Goal: Task Accomplishment & Management: Use online tool/utility

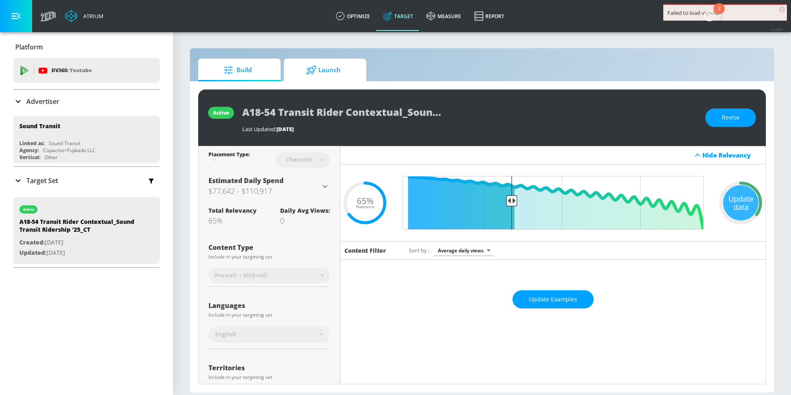
click at [343, 71] on span "Launch" at bounding box center [323, 70] width 63 height 20
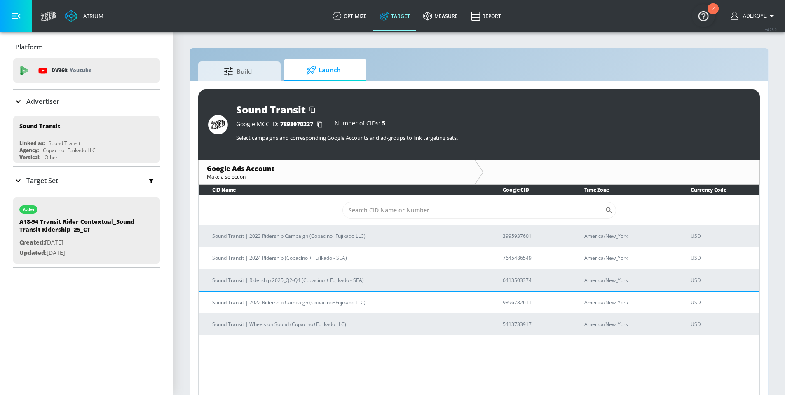
click at [265, 285] on td "Sound Transit | Ridership 2025_Q2-Q4 (Copacino + Fujikado - SEA)" at bounding box center [344, 280] width 290 height 22
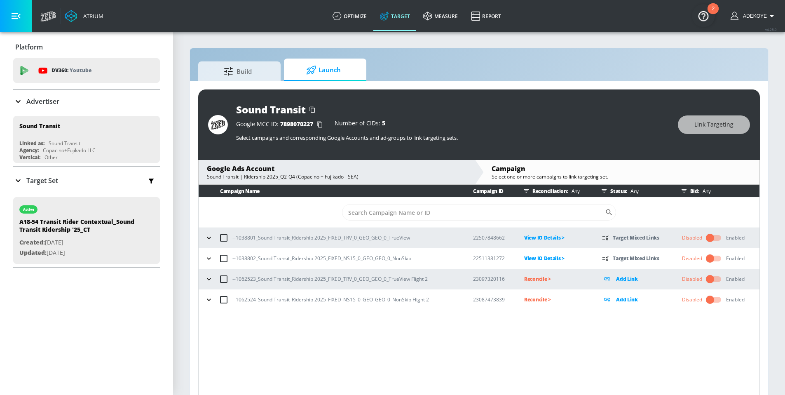
click at [211, 280] on icon "button" at bounding box center [209, 279] width 8 height 8
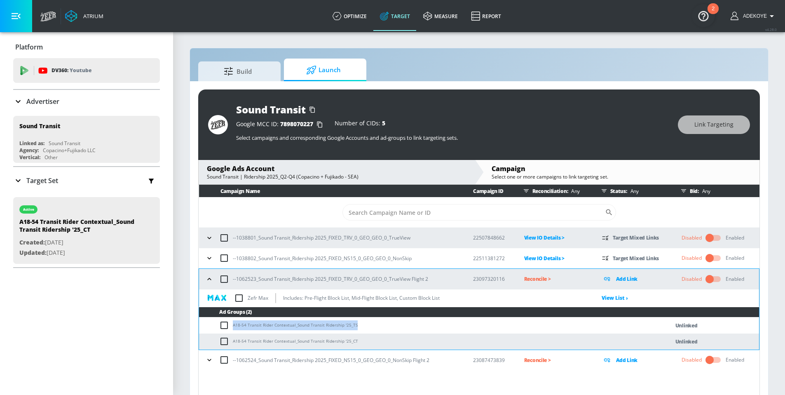
drag, startPoint x: 358, startPoint y: 323, endPoint x: 232, endPoint y: 325, distance: 126.0
click at [232, 325] on td "A18-54 Transit Rider Contextual_Sound Transit Ridership '25_TS" at bounding box center [425, 325] width 453 height 16
copy td "A18-54 Transit Rider Contextual_Sound Transit Ridership '25_TS"
click at [224, 323] on input "checkbox" at bounding box center [226, 325] width 14 height 10
checkbox input "true"
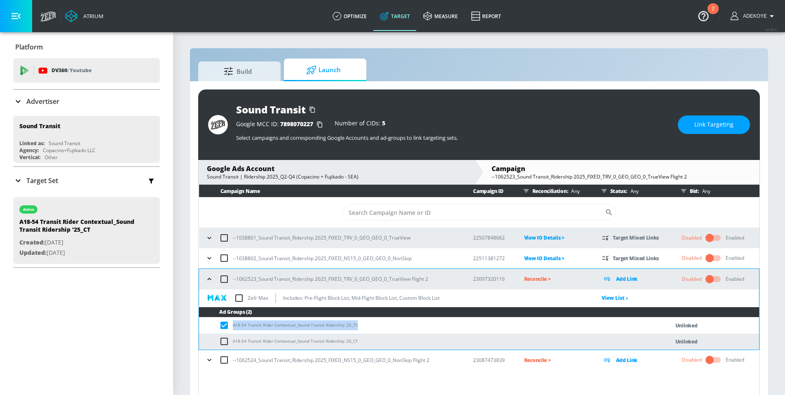
click at [211, 358] on icon "button" at bounding box center [209, 359] width 8 height 8
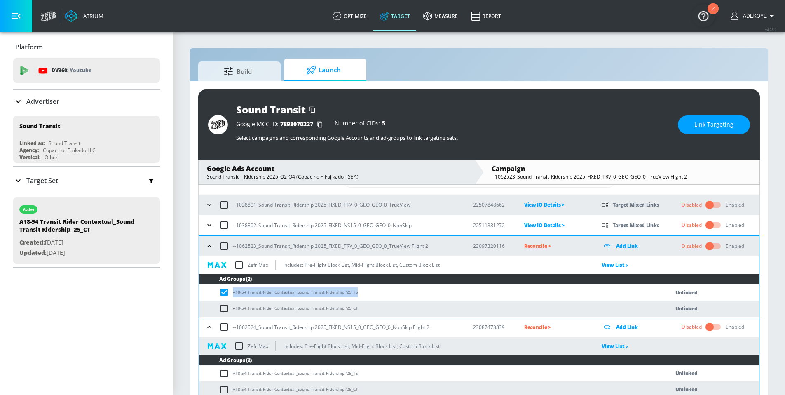
scroll to position [12, 0]
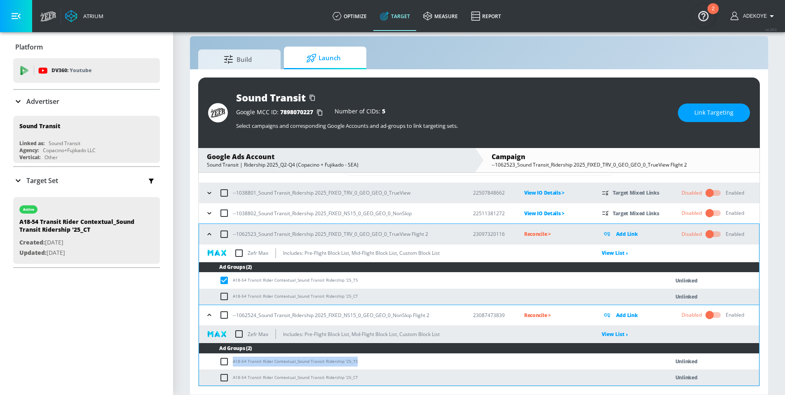
drag, startPoint x: 358, startPoint y: 361, endPoint x: 214, endPoint y: 358, distance: 144.2
click at [214, 358] on td "A18-54 Transit Rider Contextual_Sound Transit Ridership '25_TS" at bounding box center [425, 361] width 453 height 16
click at [222, 360] on input "checkbox" at bounding box center [226, 361] width 14 height 10
checkbox input "true"
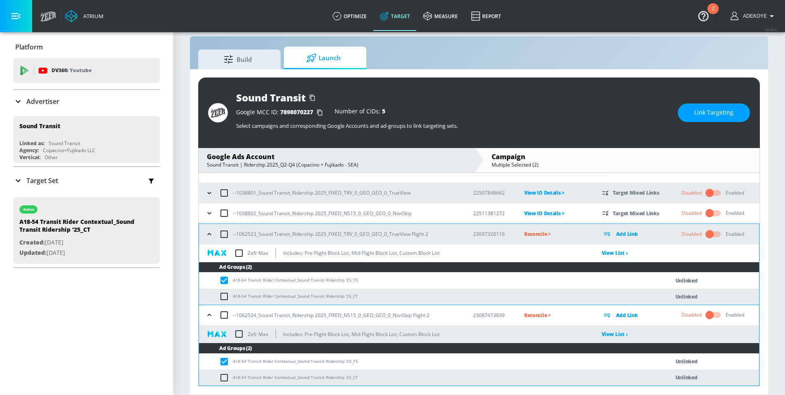
click at [599, 110] on div "Google MCC ID: 7898070227 Number of CIDs: 5" at bounding box center [452, 112] width 433 height 8
click at [700, 111] on span "Link Targeting" at bounding box center [713, 112] width 39 height 10
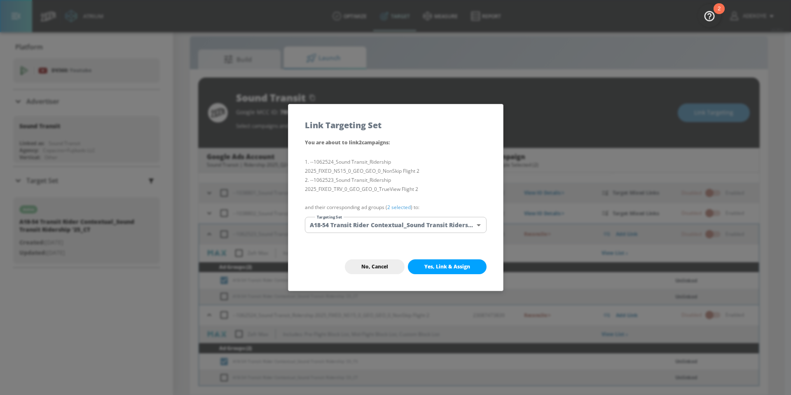
click at [399, 221] on body "Atrium optimize Target measure Report optimize Target measure Report v 4.28.0 A…" at bounding box center [395, 191] width 791 height 406
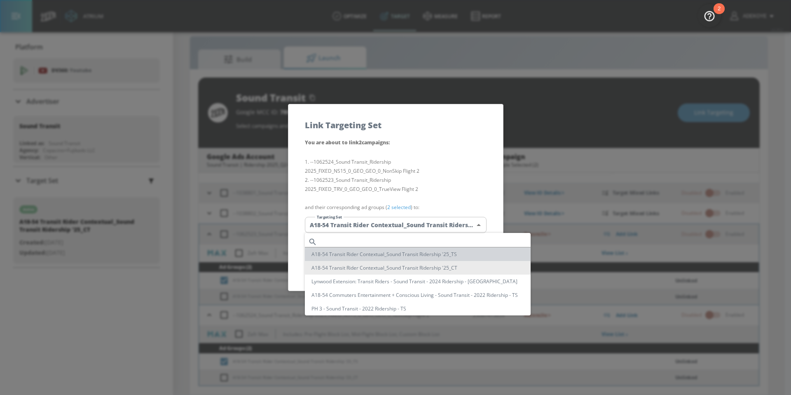
click at [383, 252] on li "A18-54 Transit Rider Contextual_Sound Transit Ridership '25_TS" at bounding box center [418, 254] width 226 height 14
type input "f8dc853b-364e-460f-bd30-c368ae826ef1"
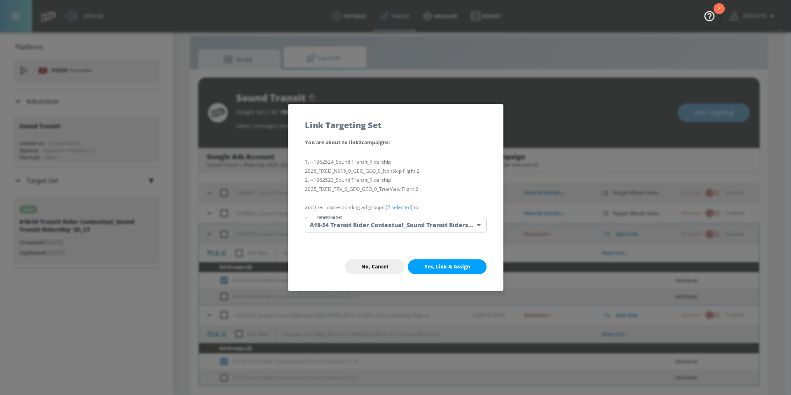
click at [460, 266] on span "Yes, Link & Assign" at bounding box center [447, 266] width 46 height 7
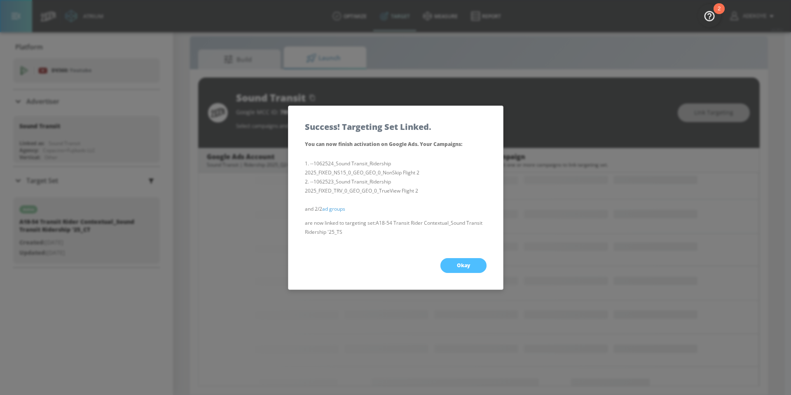
click at [478, 264] on button "Okay" at bounding box center [463, 265] width 46 height 15
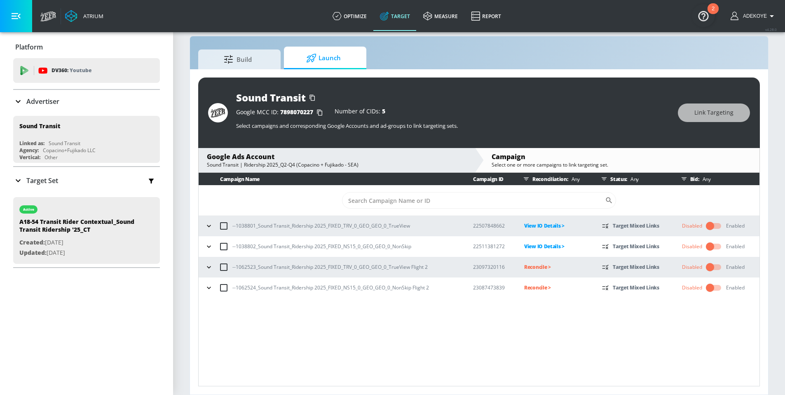
scroll to position [0, 0]
click at [206, 264] on icon "button" at bounding box center [209, 267] width 8 height 8
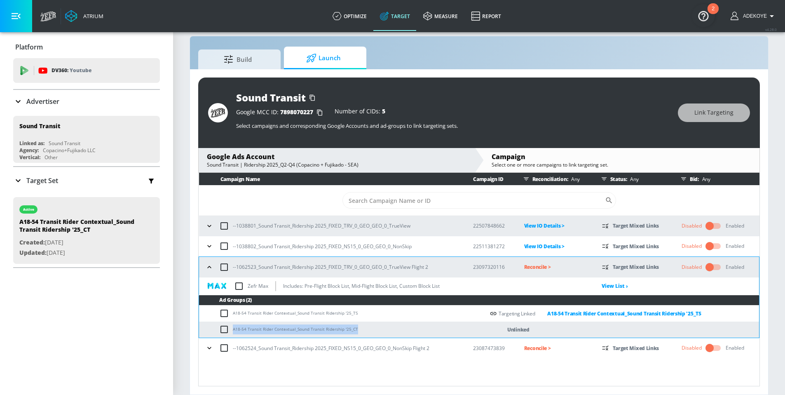
drag, startPoint x: 355, startPoint y: 327, endPoint x: 227, endPoint y: 325, distance: 128.1
click at [227, 325] on td "A18-54 Transit Rider Contextual_Sound Transit Ridership '25_CT" at bounding box center [341, 329] width 285 height 16
copy td "A18-54 Transit Rider Contextual_Sound Transit Ridership '25_CT"
click at [227, 326] on input "checkbox" at bounding box center [226, 329] width 14 height 10
checkbox input "true"
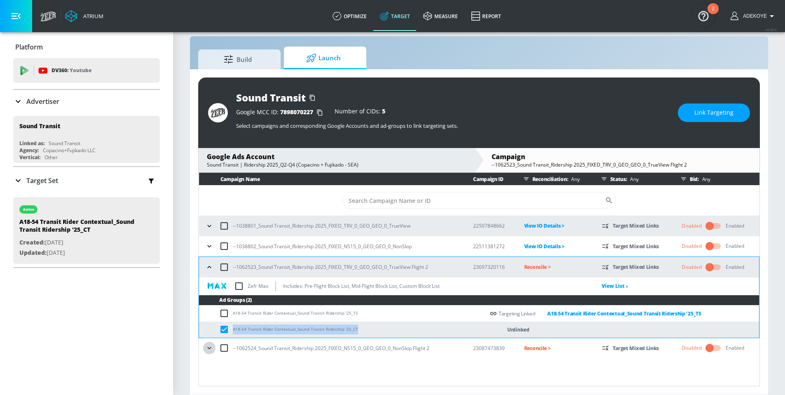
click at [212, 347] on icon "button" at bounding box center [209, 347] width 8 height 8
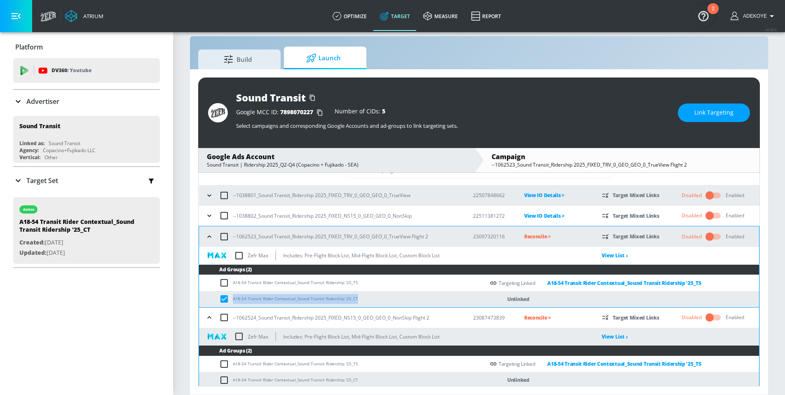
scroll to position [33, 0]
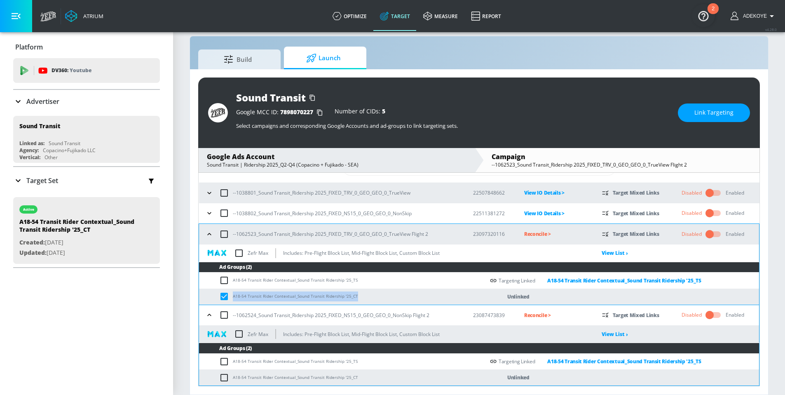
click at [224, 378] on input "checkbox" at bounding box center [226, 377] width 14 height 10
checkbox input "true"
click at [702, 115] on span "Link Targeting" at bounding box center [713, 112] width 39 height 10
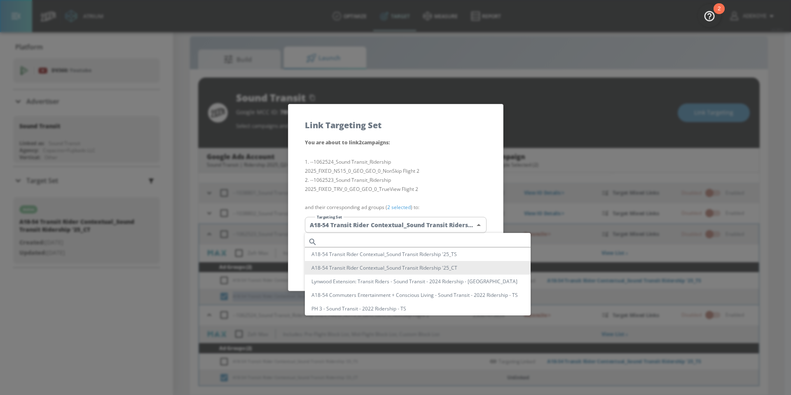
click at [413, 225] on body "Atrium optimize Target measure Report optimize Target measure Report v 4.28.0 A…" at bounding box center [395, 191] width 791 height 406
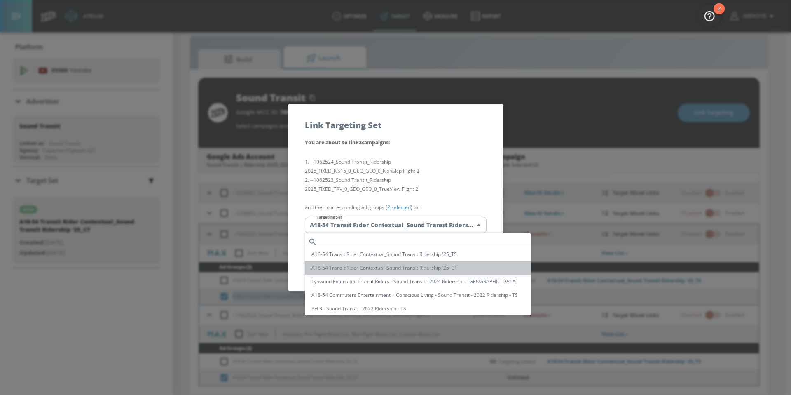
click at [454, 268] on li "A18-54 Transit Rider Contextual_Sound Transit Ridership '25_CT" at bounding box center [418, 268] width 226 height 14
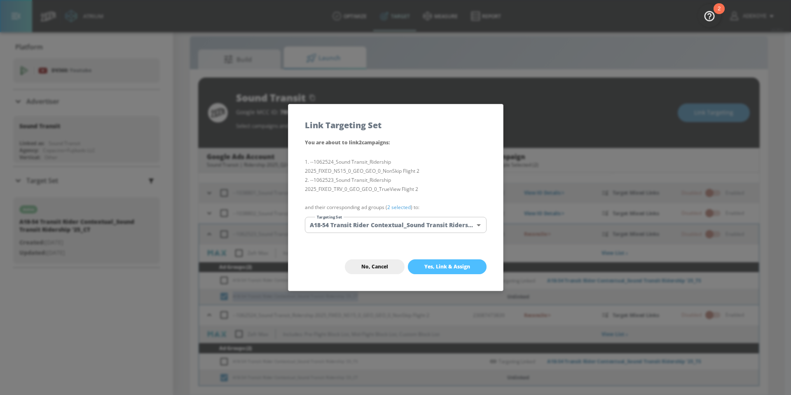
click at [461, 267] on span "Yes, Link & Assign" at bounding box center [447, 266] width 46 height 7
checkbox input "false"
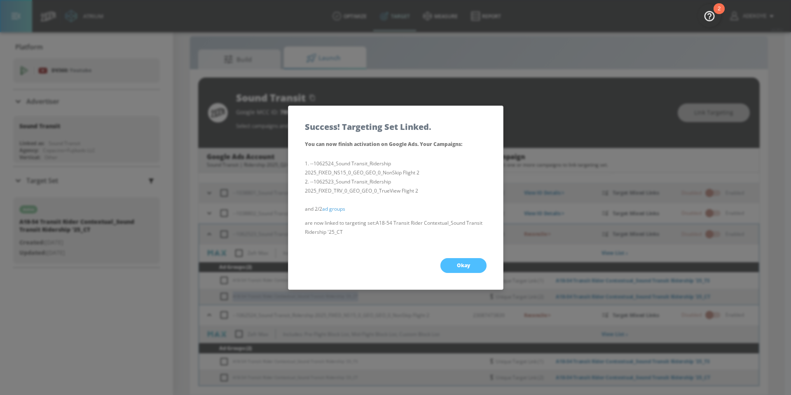
click at [469, 263] on button "Okay" at bounding box center [463, 265] width 46 height 15
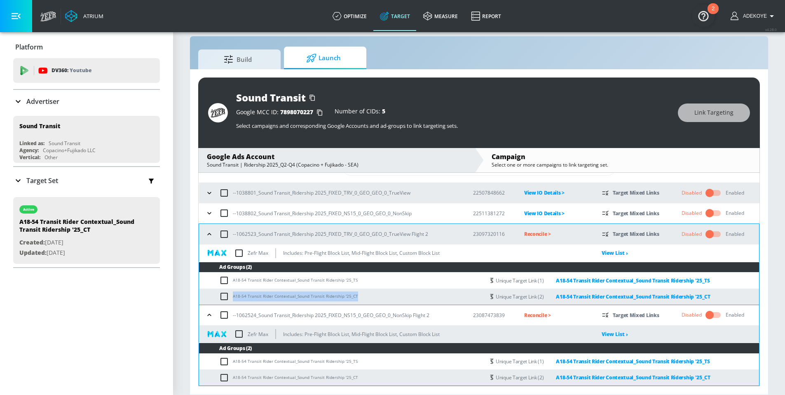
click at [210, 315] on icon "button" at bounding box center [209, 315] width 8 height 8
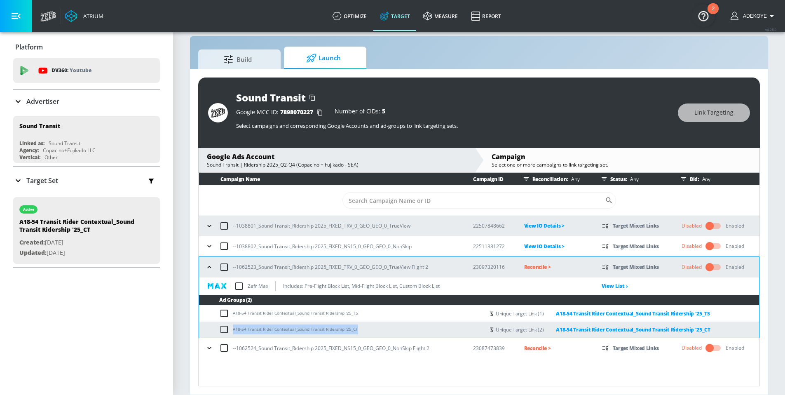
scroll to position [0, 0]
click at [212, 271] on icon "button" at bounding box center [209, 267] width 8 height 8
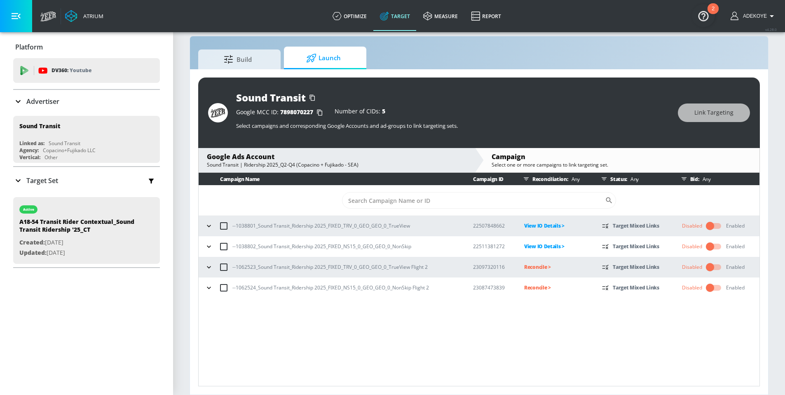
click at [533, 265] on p "Reconcile >" at bounding box center [556, 266] width 65 height 9
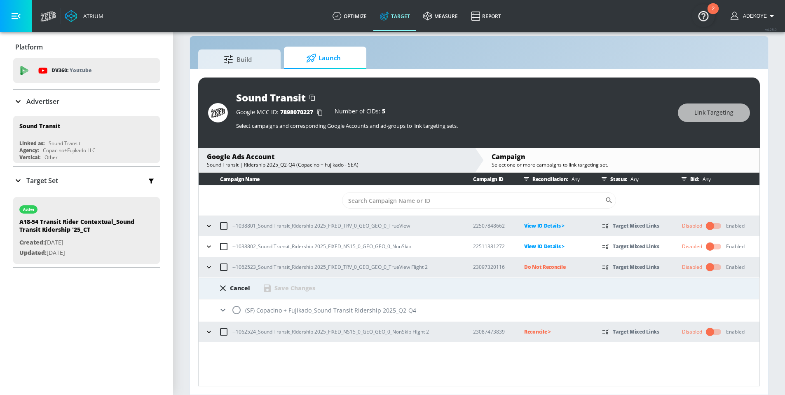
click at [236, 312] on input "radio" at bounding box center [236, 309] width 17 height 17
radio input "true"
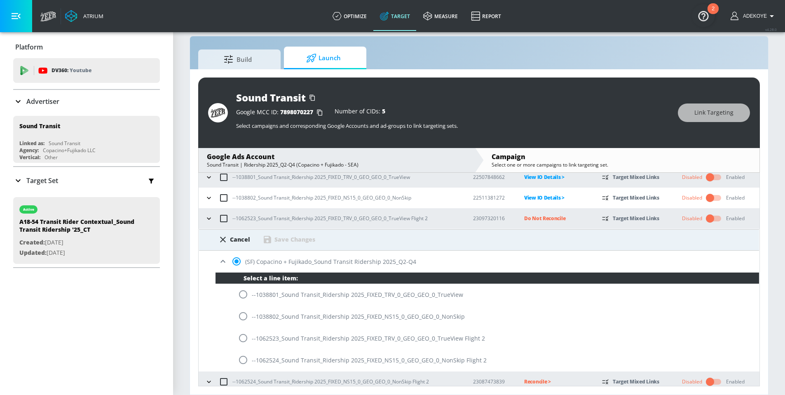
scroll to position [49, 0]
click at [244, 339] on input "radio" at bounding box center [242, 337] width 17 height 17
radio input "true"
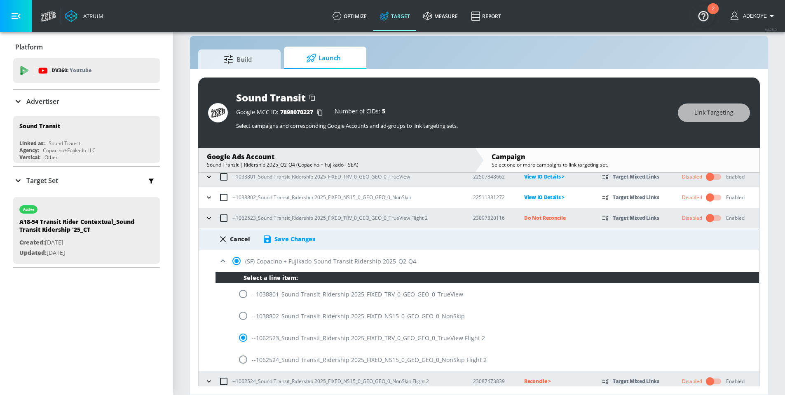
click at [302, 243] on div "Save Changes" at bounding box center [288, 239] width 53 height 10
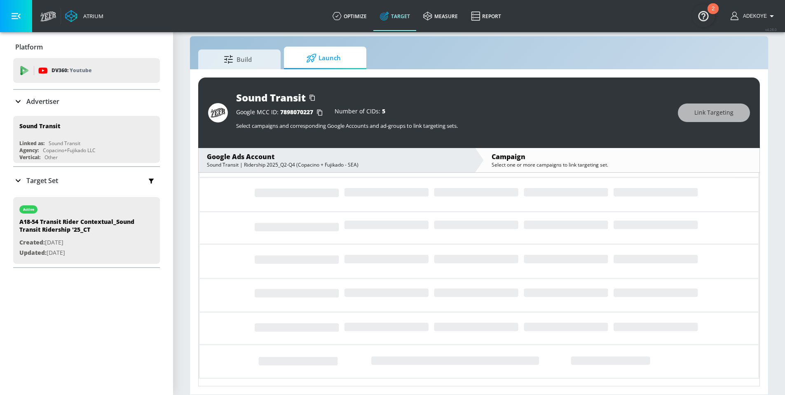
scroll to position [0, 0]
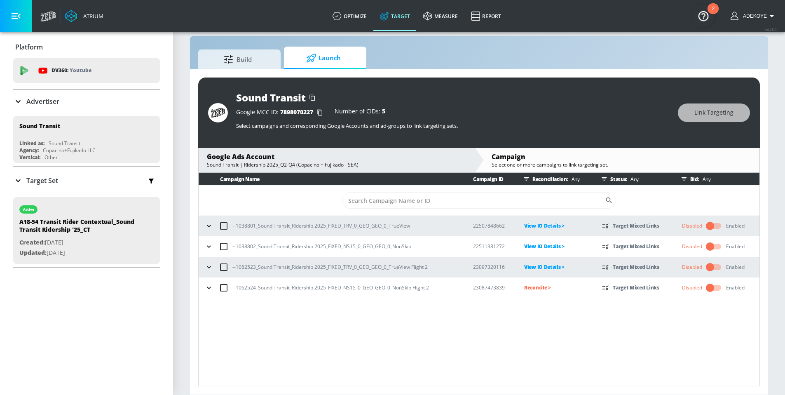
click at [537, 286] on p "Reconcile >" at bounding box center [556, 287] width 65 height 9
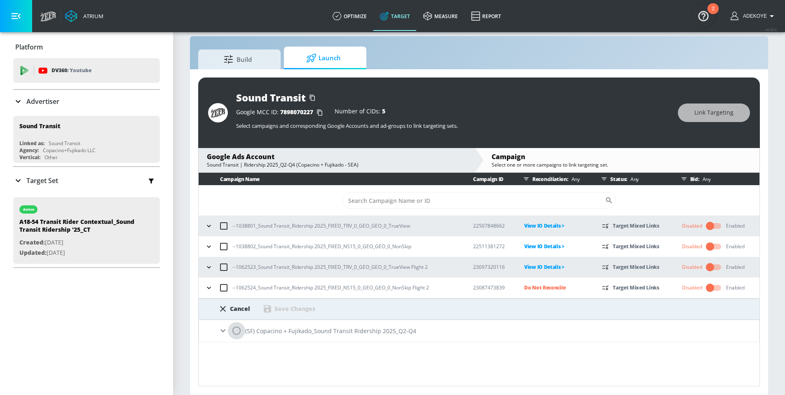
click at [235, 330] on input "radio" at bounding box center [236, 330] width 17 height 17
radio input "true"
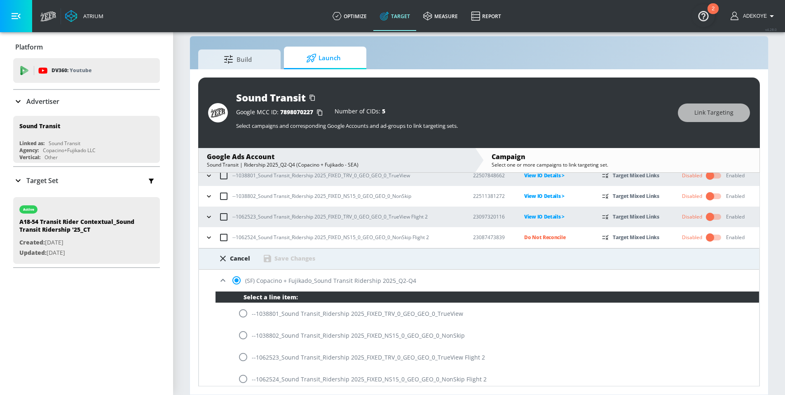
scroll to position [55, 0]
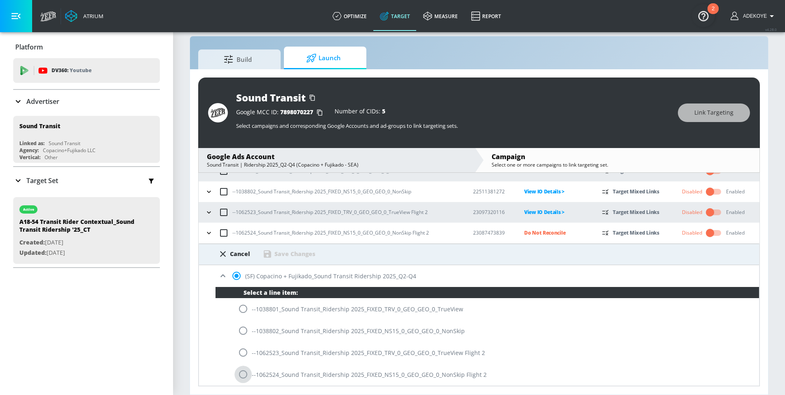
click at [245, 377] on input "radio" at bounding box center [242, 373] width 17 height 17
radio input "true"
click at [297, 253] on div "Save Changes" at bounding box center [294, 254] width 41 height 8
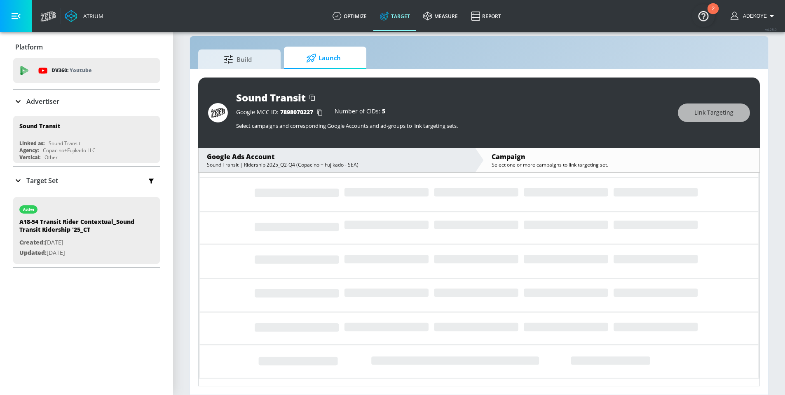
scroll to position [0, 0]
